Goal: Navigation & Orientation: Find specific page/section

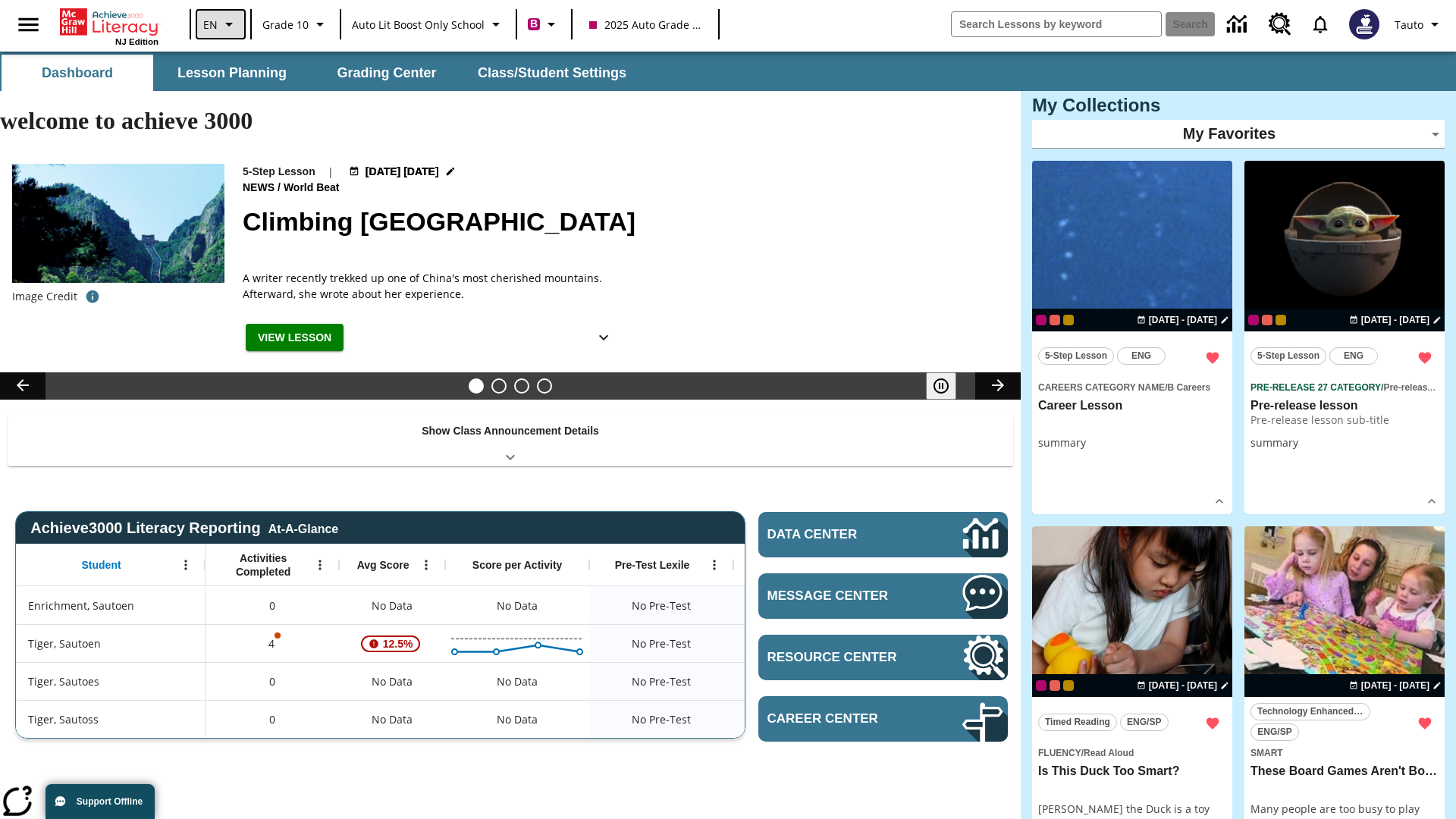
click at [220, 24] on icon "Language: EN, Select a language" at bounding box center [229, 24] width 19 height 19
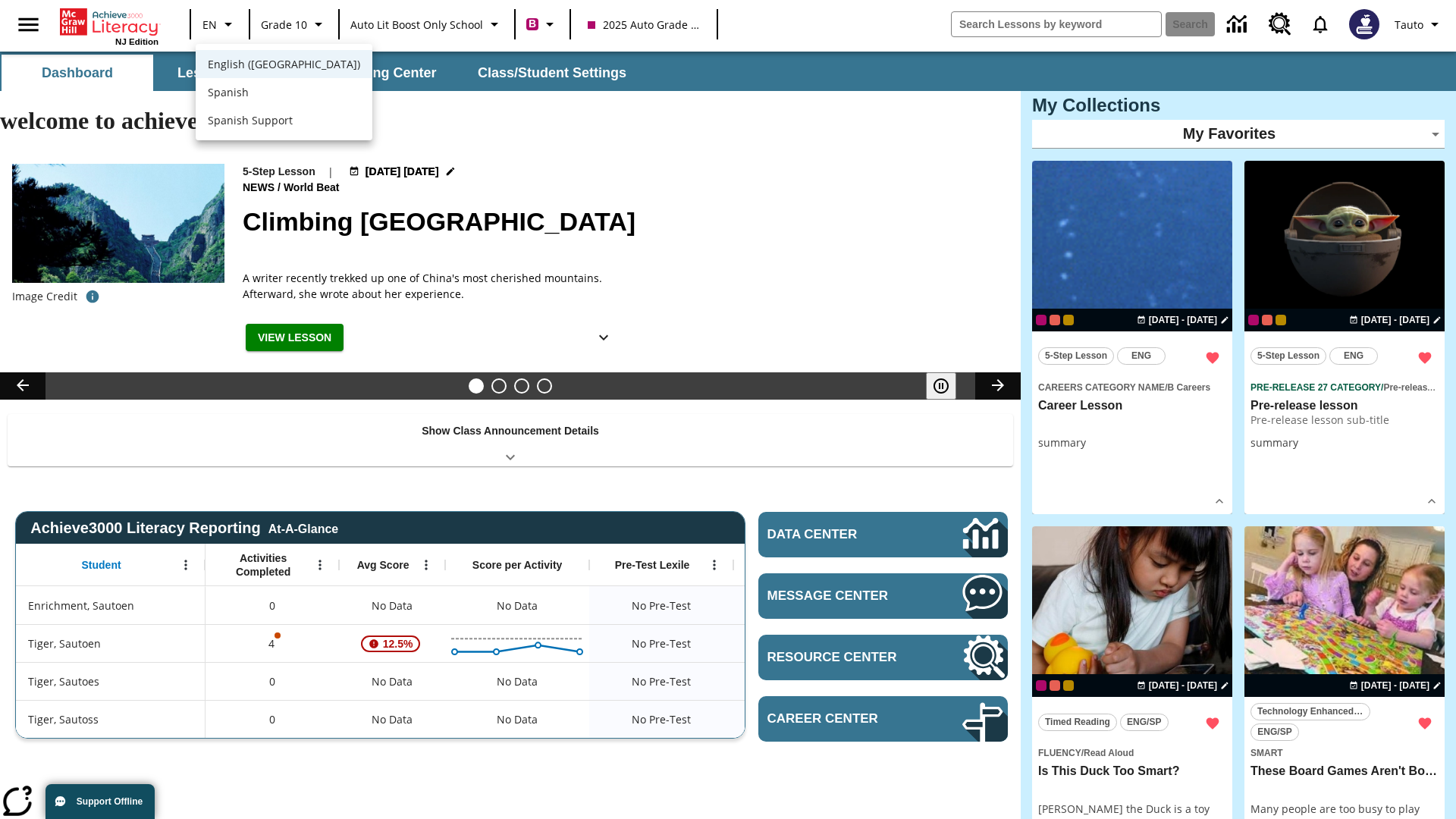
click at [252, 65] on span "English (US)" at bounding box center [284, 64] width 153 height 16
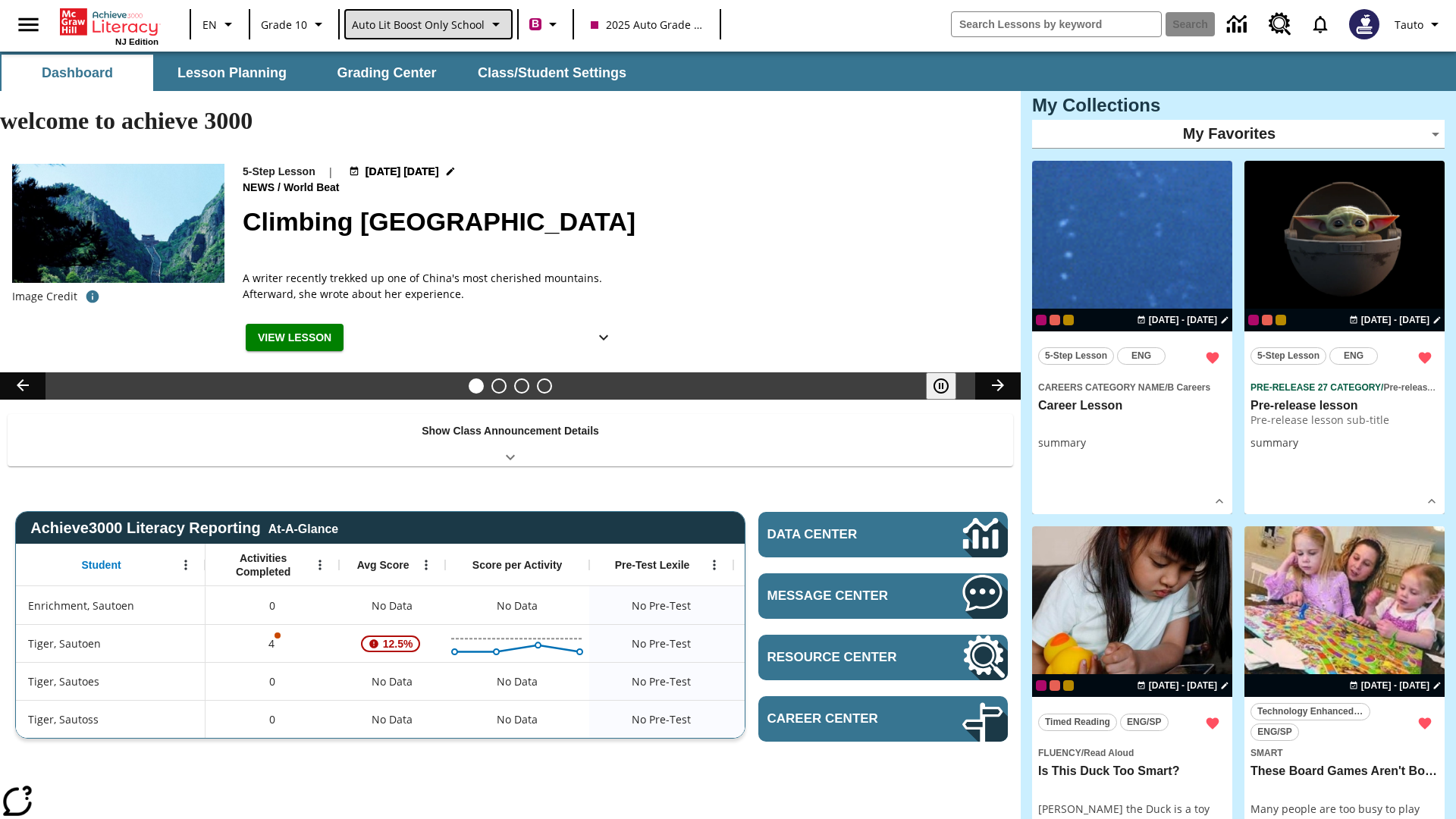
click at [427, 24] on span "Auto Lit Boost only School" at bounding box center [417, 25] width 132 height 16
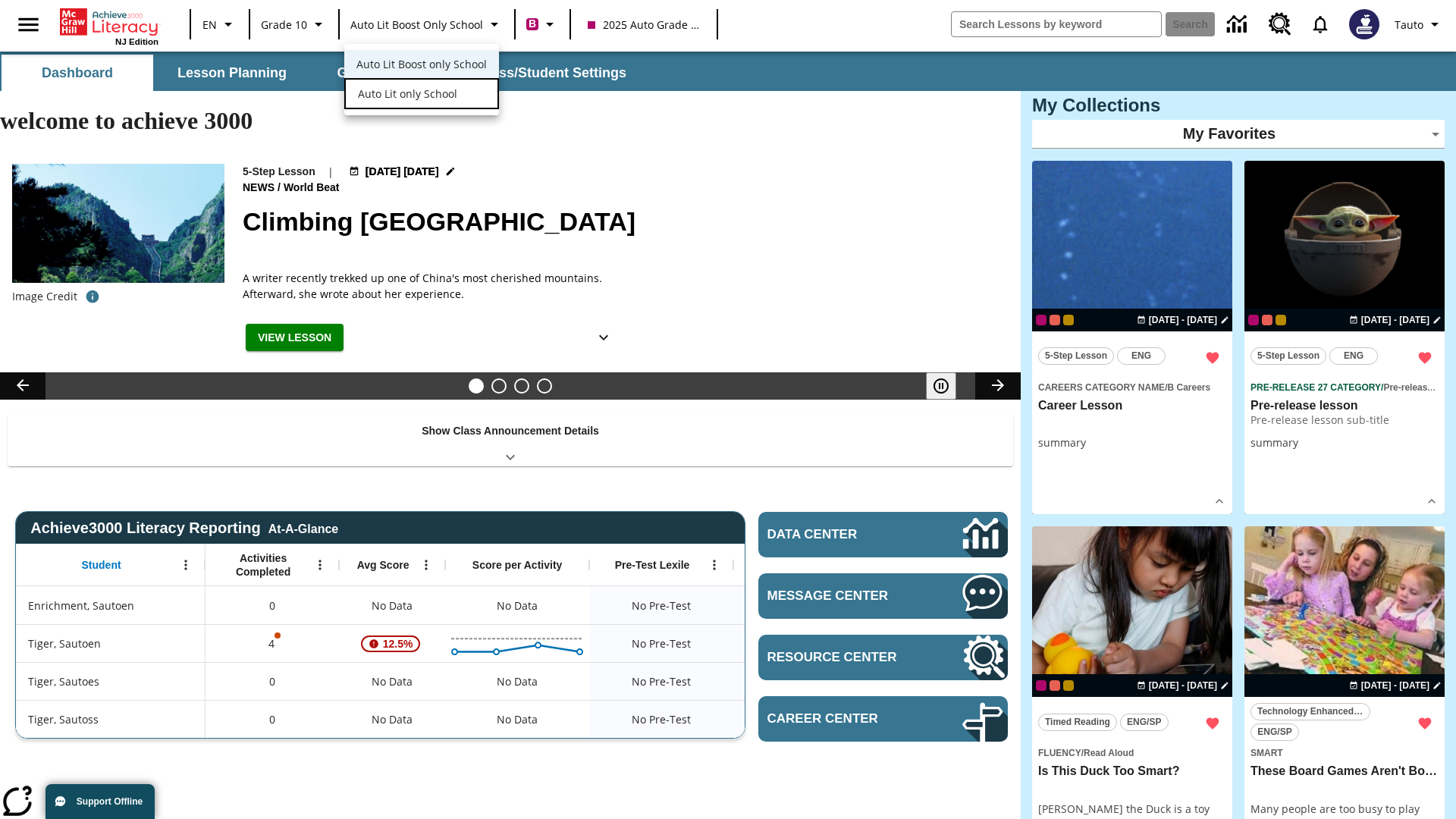
click at [406, 95] on span "Auto Lit only School" at bounding box center [408, 94] width 99 height 16
